Goal: Information Seeking & Learning: Learn about a topic

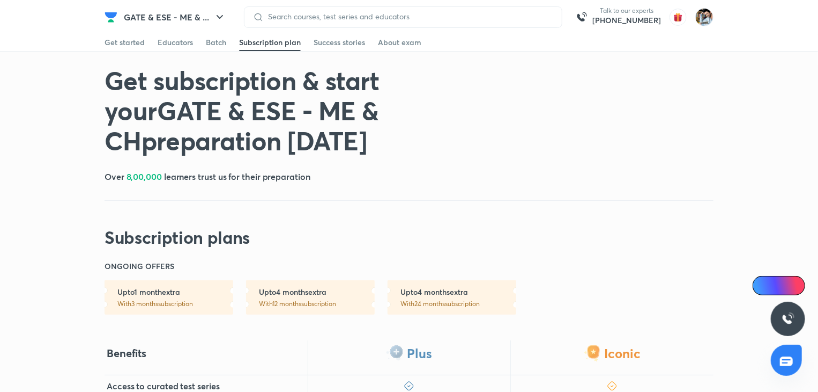
click at [487, 176] on div "Get subscription & start your GATE & ESE - ME & CH preparation today Over 8,00,…" at bounding box center [409, 156] width 609 height 183
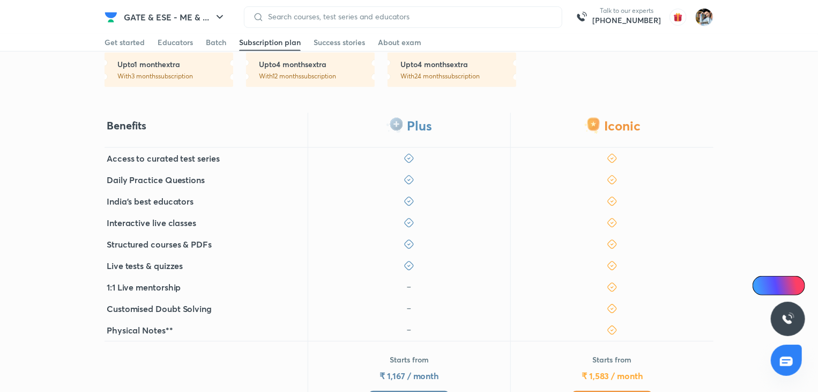
scroll to position [215, 0]
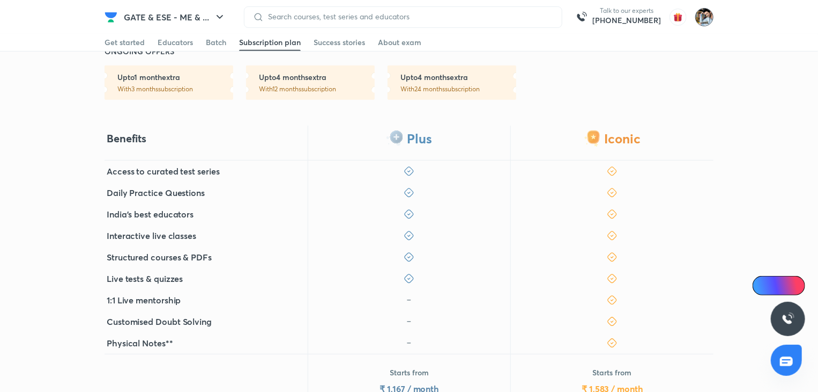
click at [705, 21] on img at bounding box center [705, 17] width 18 height 18
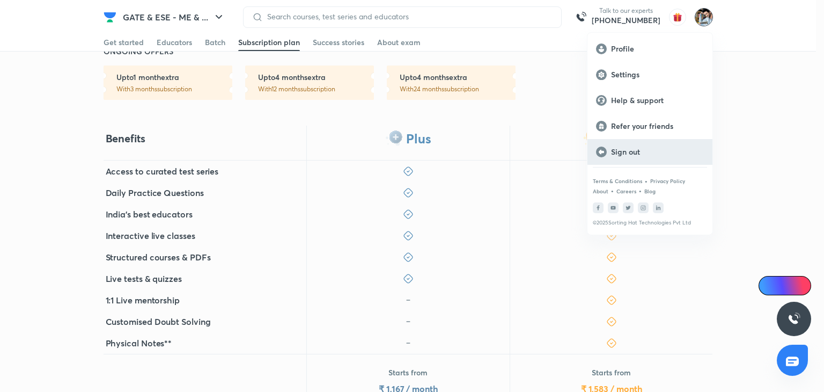
click at [632, 158] on div "Sign out" at bounding box center [649, 152] width 125 height 26
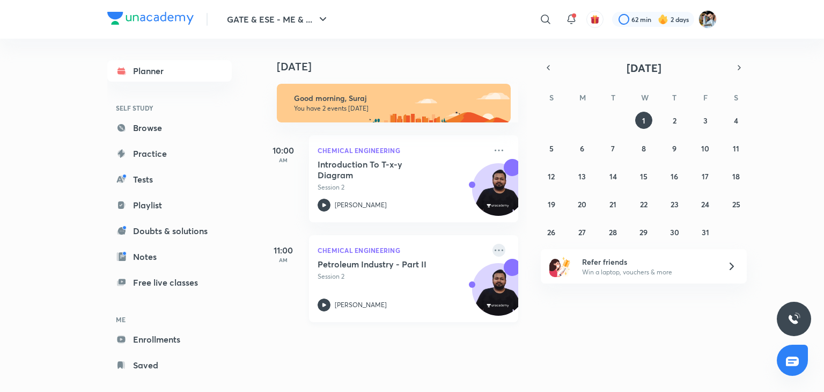
click at [492, 252] on icon at bounding box center [498, 249] width 13 height 13
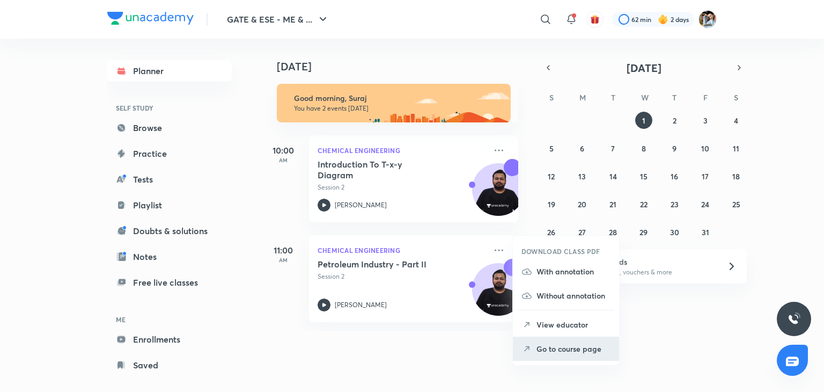
click at [567, 352] on p "Go to course page" at bounding box center [573, 348] width 74 height 11
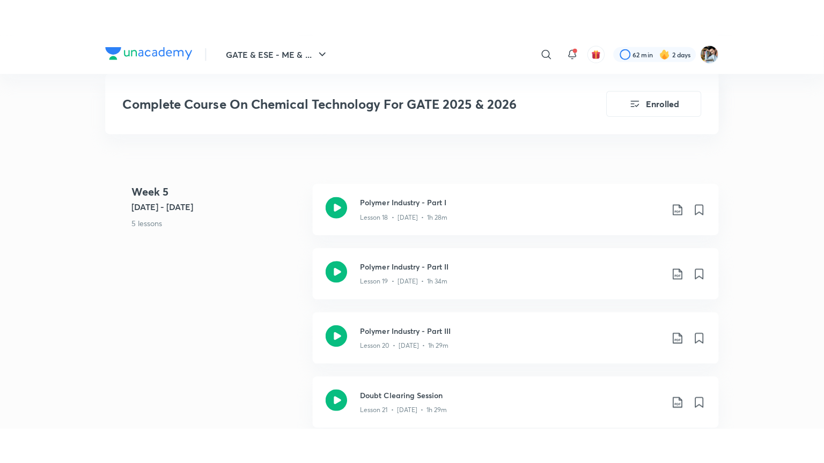
scroll to position [1920, 0]
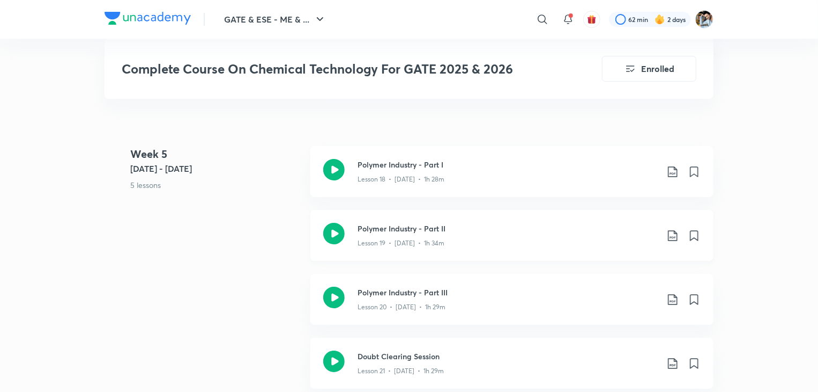
click at [475, 238] on div "Lesson 19 • [DATE] • 1h 34m" at bounding box center [508, 241] width 300 height 14
click at [427, 299] on div "Lesson 20 • [DATE] • 1h 29m" at bounding box center [508, 305] width 300 height 14
